Goal: Find specific page/section: Find specific page/section

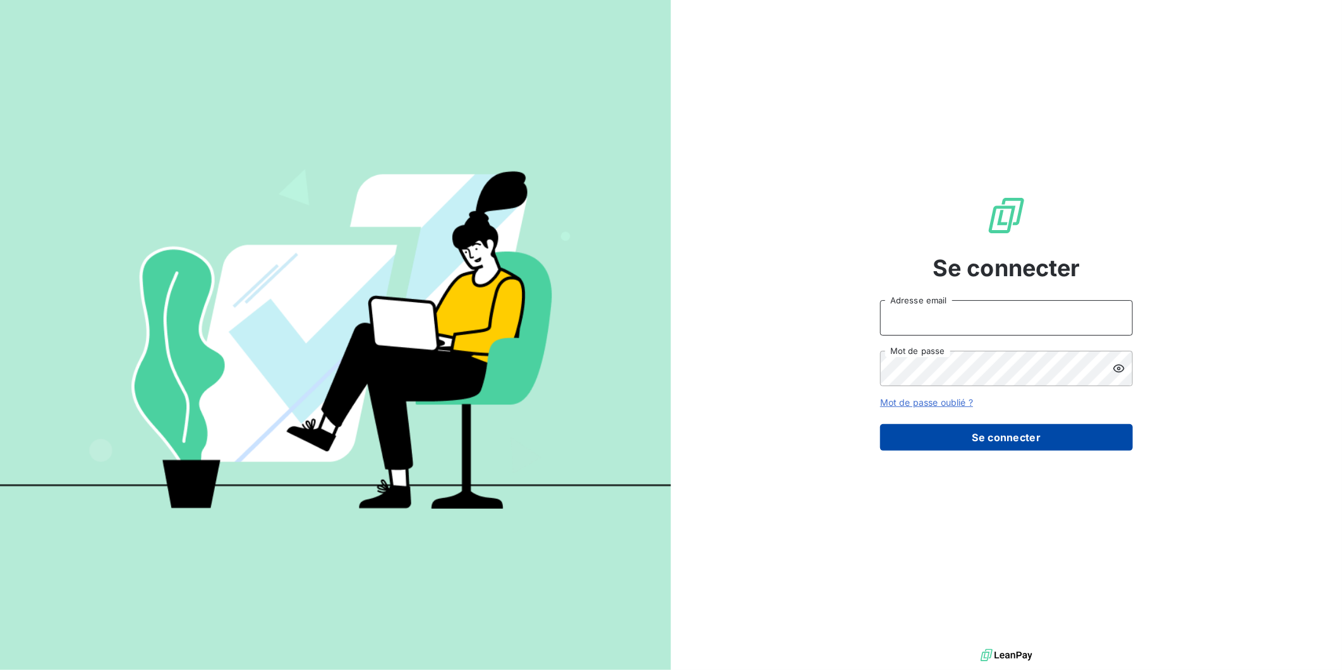
type input "g.barthollet@nerco.fr"
click at [976, 427] on button "Se connecter" at bounding box center [1006, 437] width 253 height 27
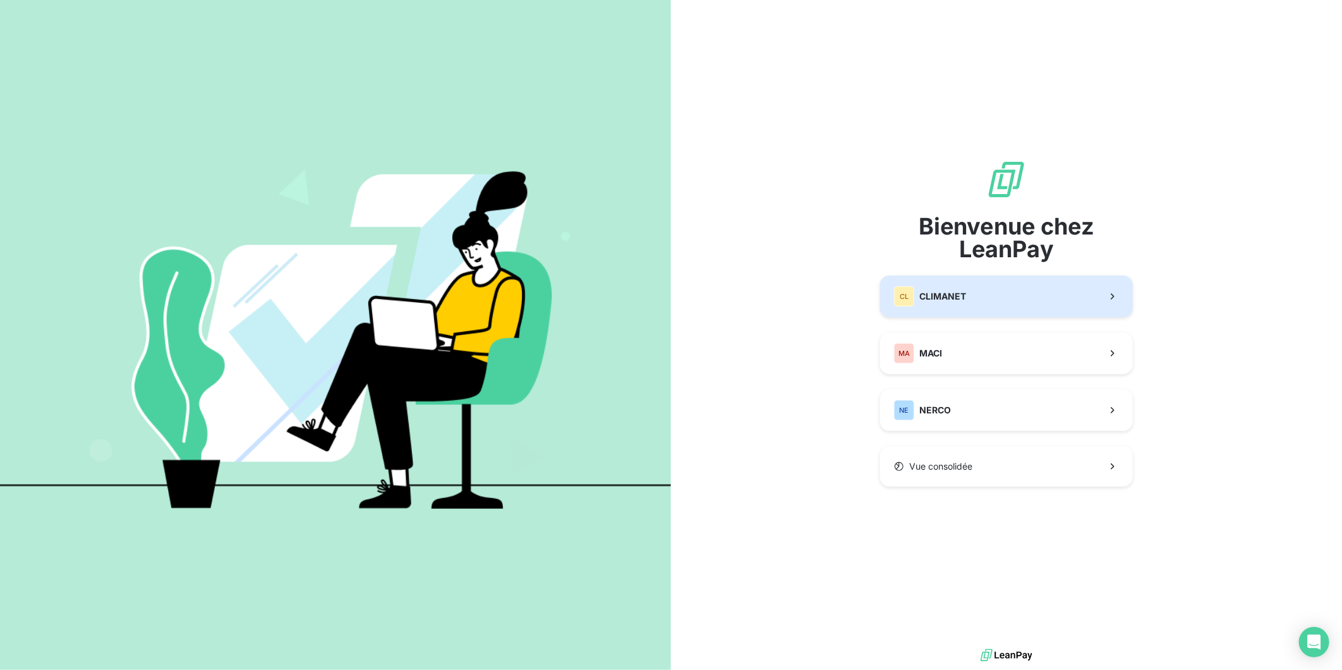
click at [961, 292] on button "CL CLIMANET" at bounding box center [1006, 296] width 253 height 42
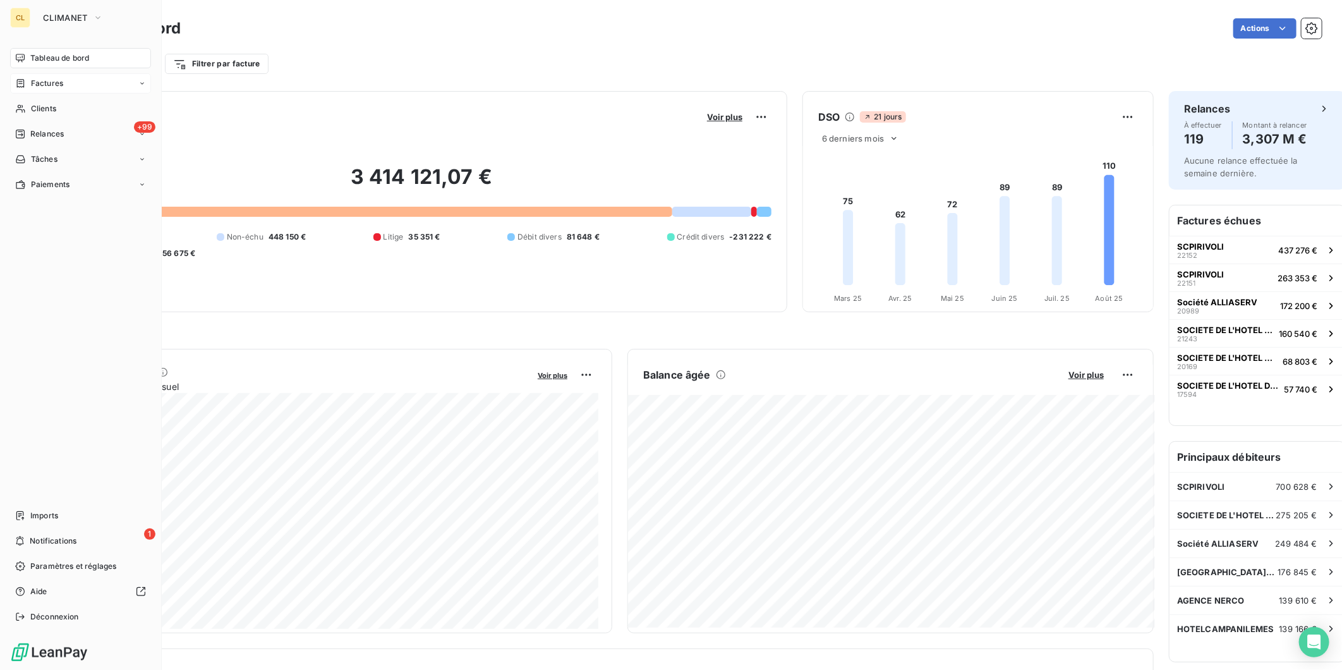
click at [31, 78] on span "Factures" at bounding box center [47, 83] width 32 height 11
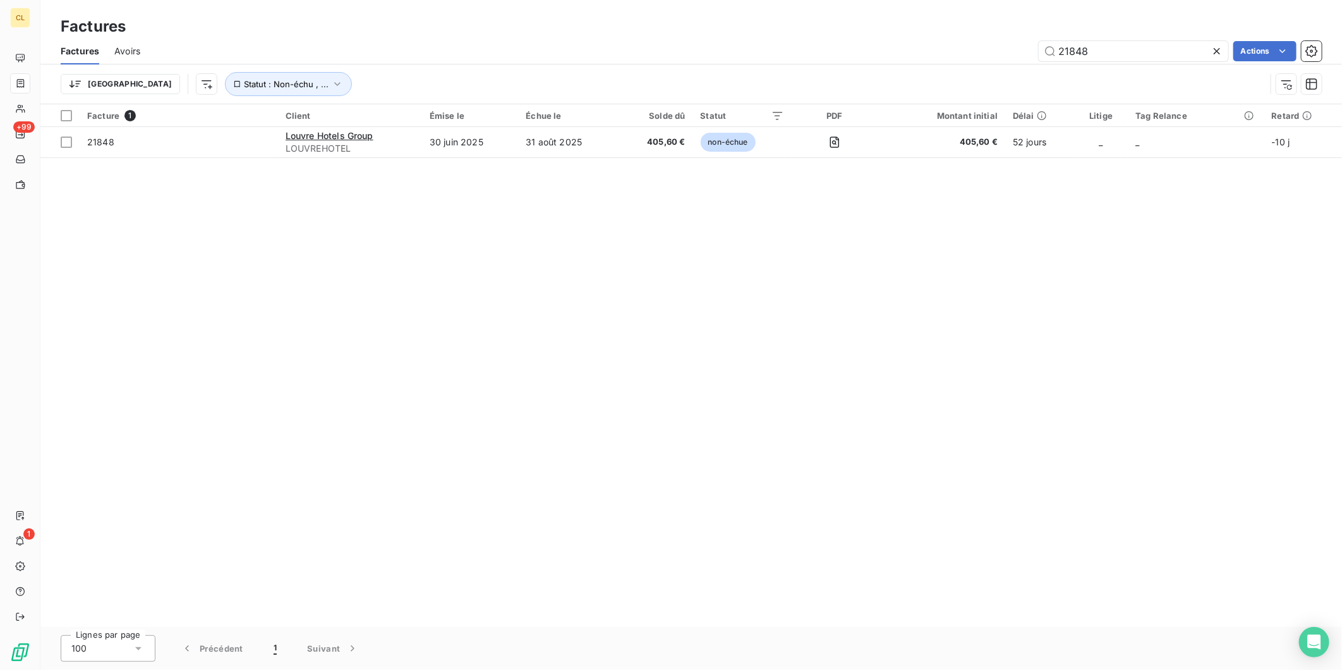
drag, startPoint x: 1107, startPoint y: 39, endPoint x: 1025, endPoint y: 36, distance: 81.5
click at [1025, 41] on div "21848 Actions" at bounding box center [738, 51] width 1166 height 20
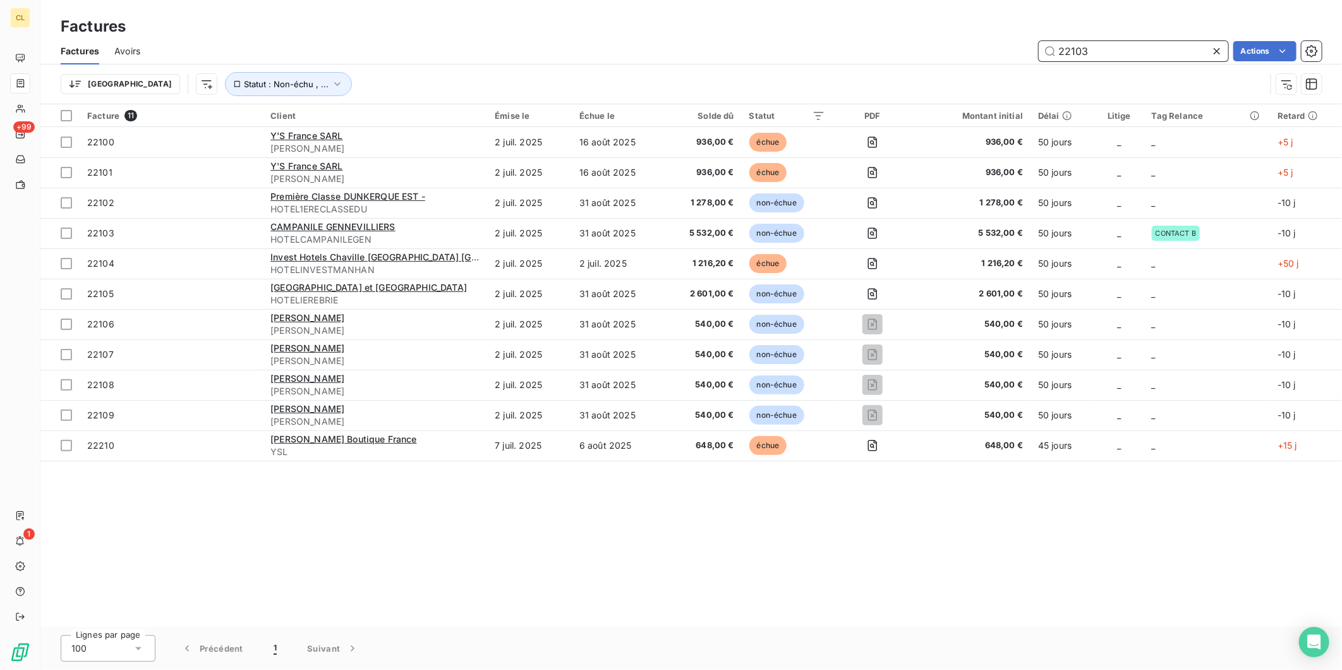
type input "22103"
